Goal: Check status: Check status

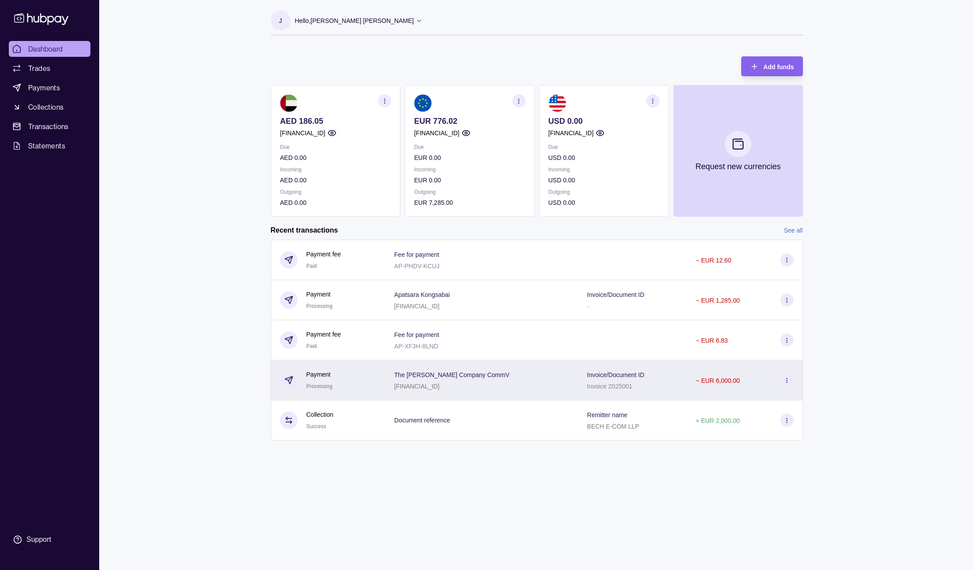
click at [615, 377] on p "Invoice/Document ID" at bounding box center [615, 375] width 57 height 7
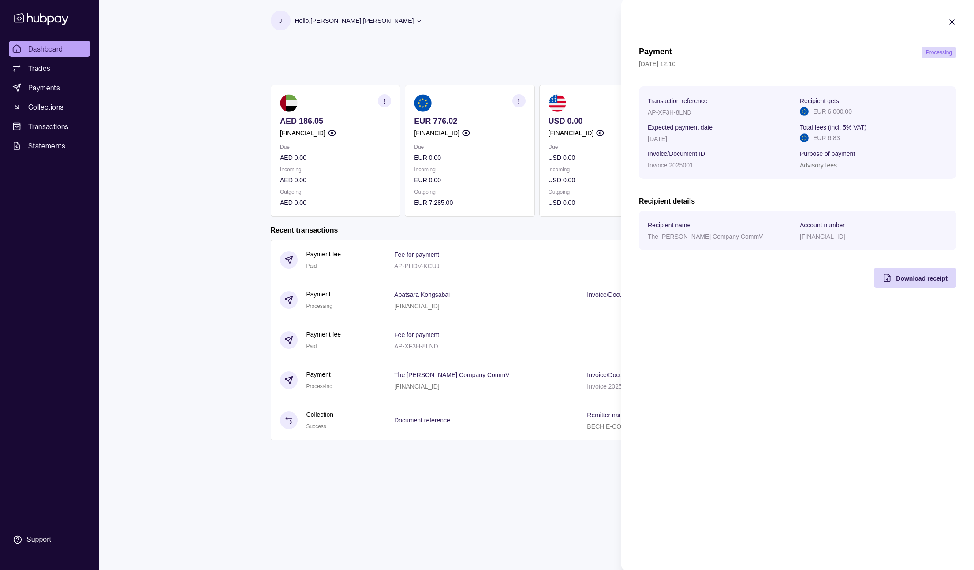
click at [953, 19] on icon "button" at bounding box center [951, 22] width 9 height 9
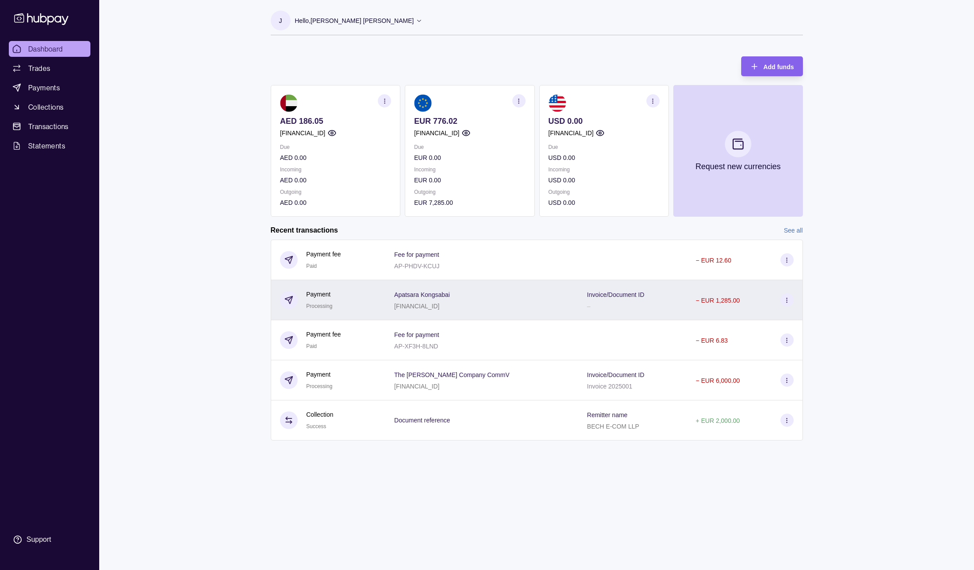
click at [600, 283] on div "Invoice/Document ID –" at bounding box center [632, 300] width 109 height 40
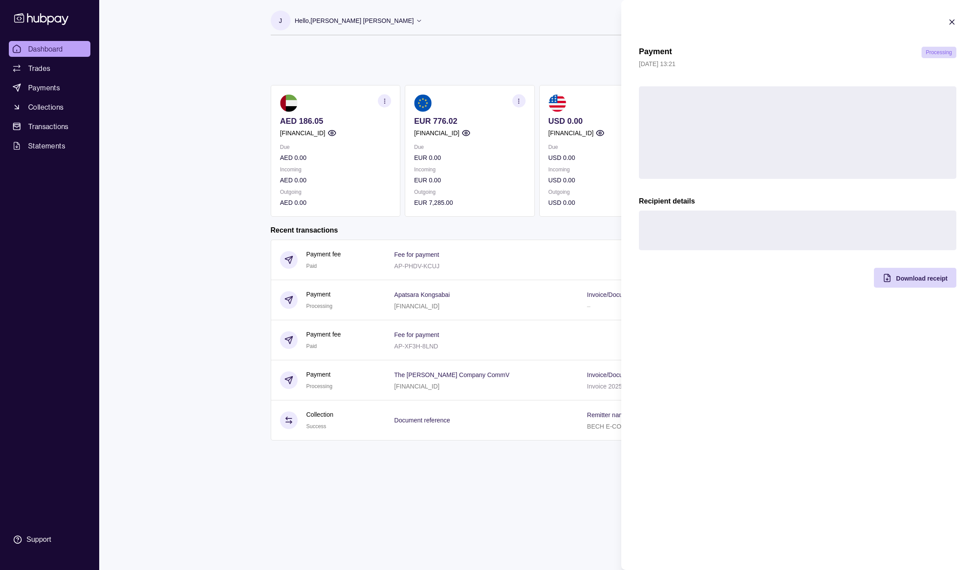
click at [949, 22] on icon "button" at bounding box center [951, 22] width 9 height 9
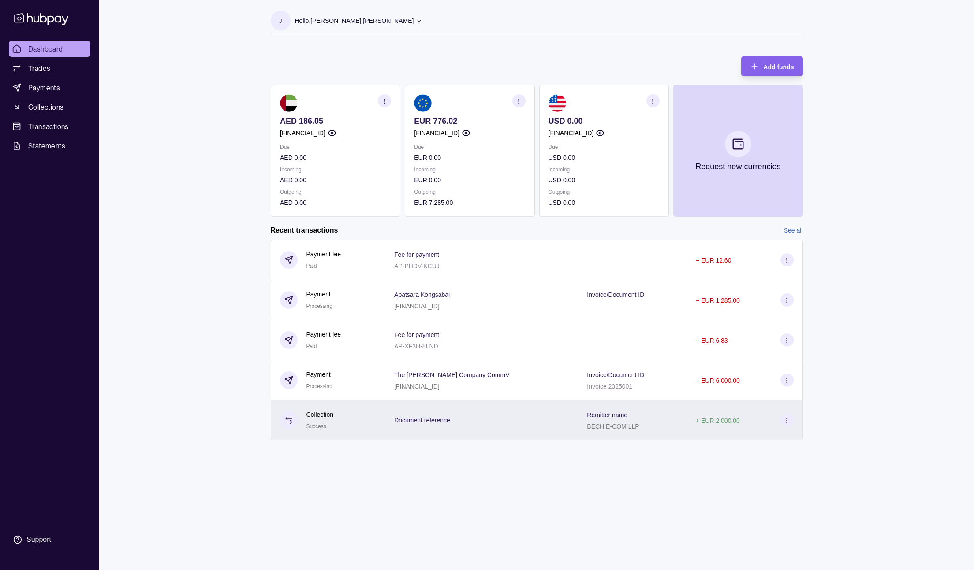
click at [616, 421] on div "Remitter name BECH E-COM LLP" at bounding box center [632, 420] width 91 height 22
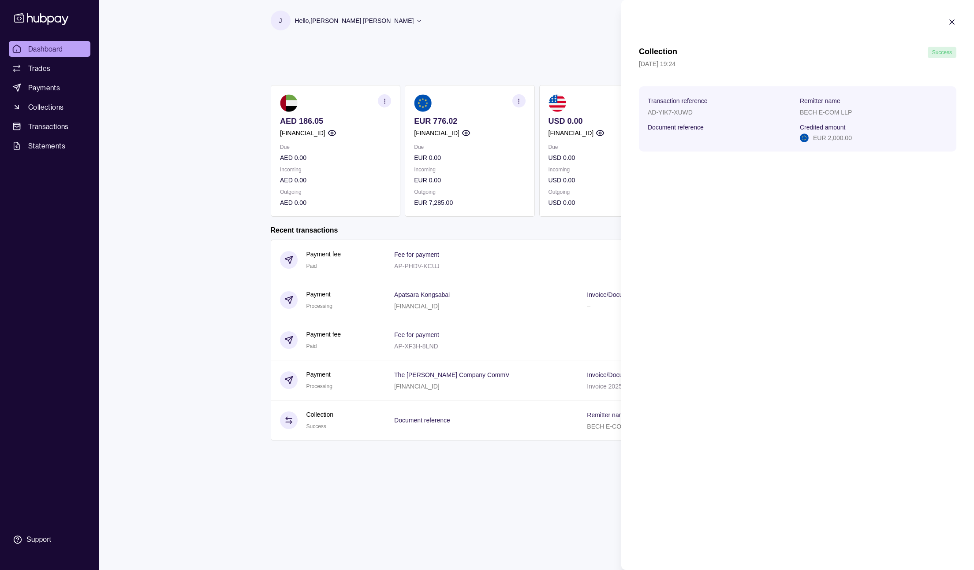
click at [965, 17] on section "Collection Success [DATE] 19:24 Transaction reference AD-YIK7-XUWD Remitter nam…" at bounding box center [797, 84] width 353 height 169
click at [947, 21] on icon "button" at bounding box center [951, 22] width 9 height 9
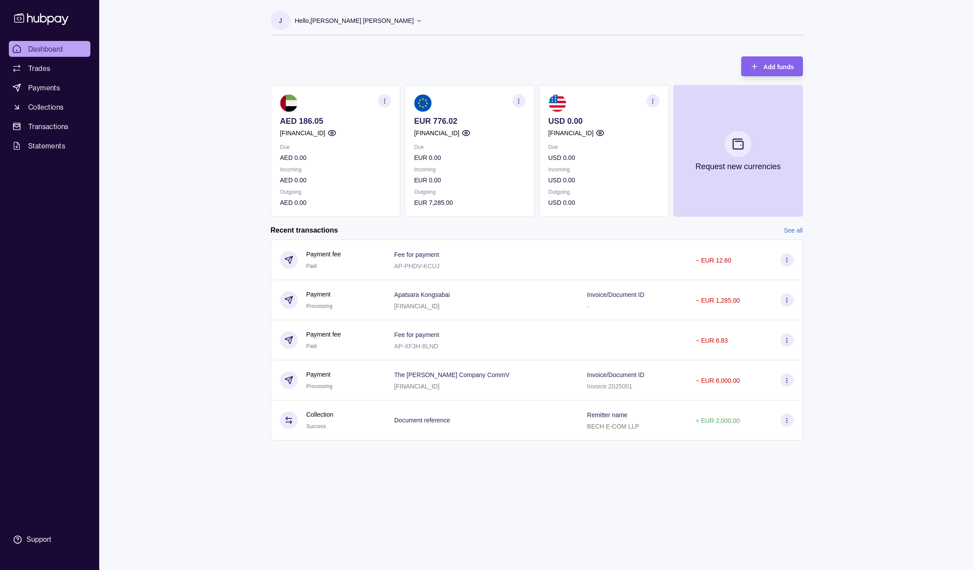
click at [475, 58] on div "Add funds AED 186.05 [FINANCIAL_ID] Due AED 0.00 Incoming AED 0.00 Outgoing AED…" at bounding box center [537, 132] width 532 height 169
click at [161, 198] on div "Dashboard Trades Payments Collections Transactions Statements Support J Hello, …" at bounding box center [487, 285] width 974 height 570
